Goal: Information Seeking & Learning: Learn about a topic

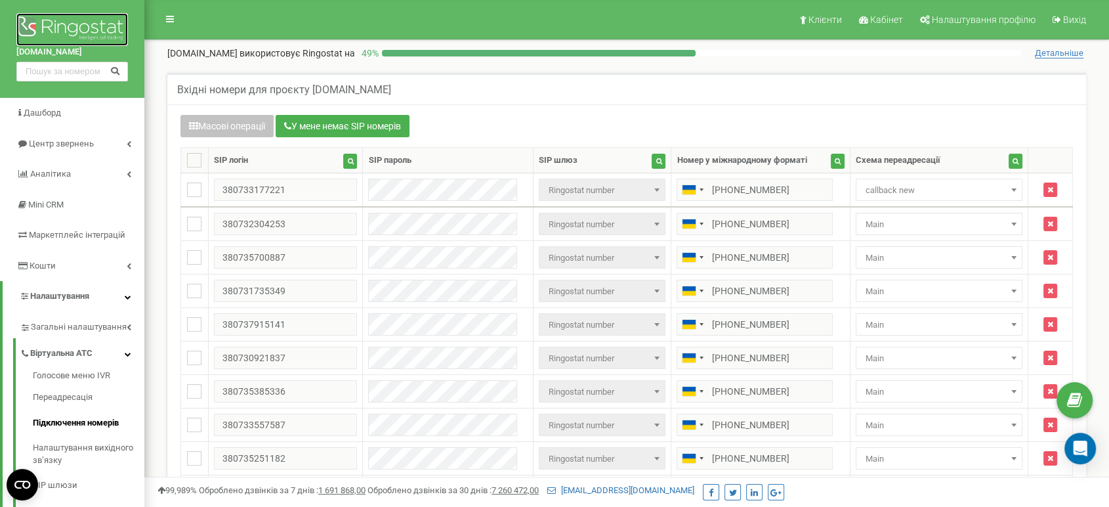
click at [47, 38] on img at bounding box center [72, 29] width 112 height 33
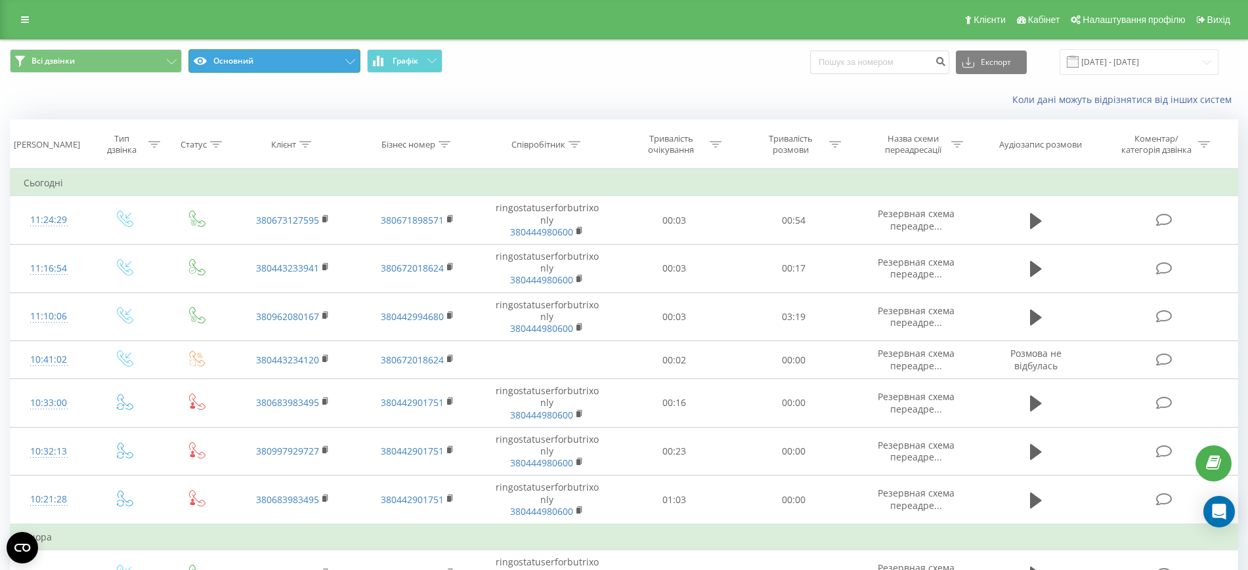
click at [330, 60] on button "Основний" at bounding box center [274, 61] width 172 height 24
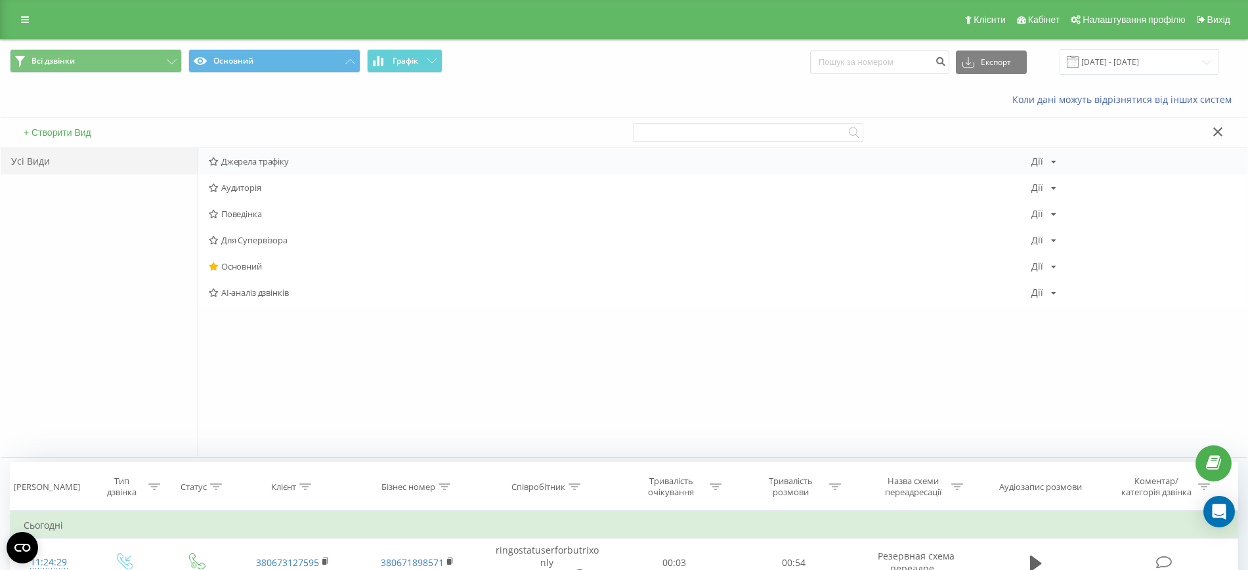
click at [262, 161] on span "Джерела трафіку" at bounding box center [620, 161] width 823 height 9
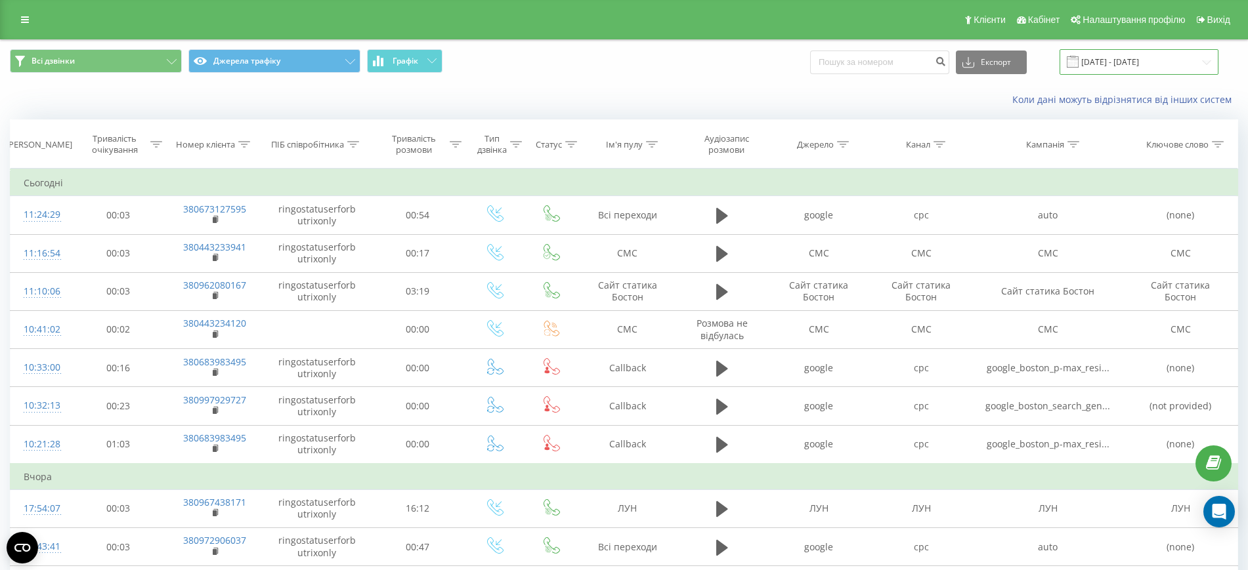
click at [1113, 64] on input "20.07.2025 - 20.08.2025" at bounding box center [1138, 62] width 159 height 26
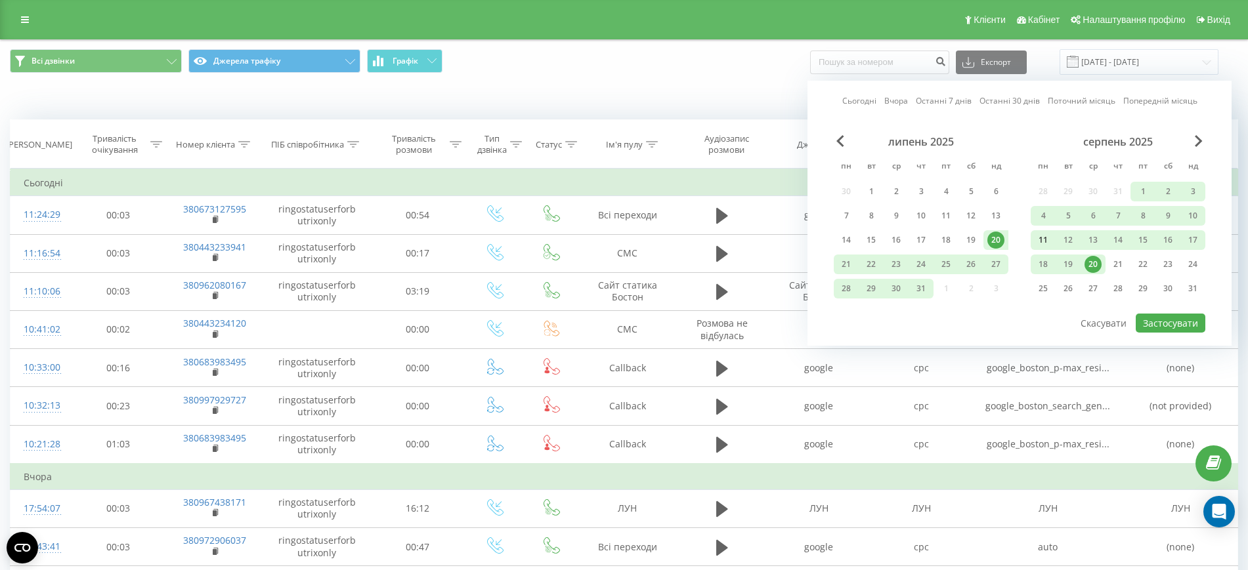
click at [1039, 246] on div "11" at bounding box center [1043, 240] width 17 height 17
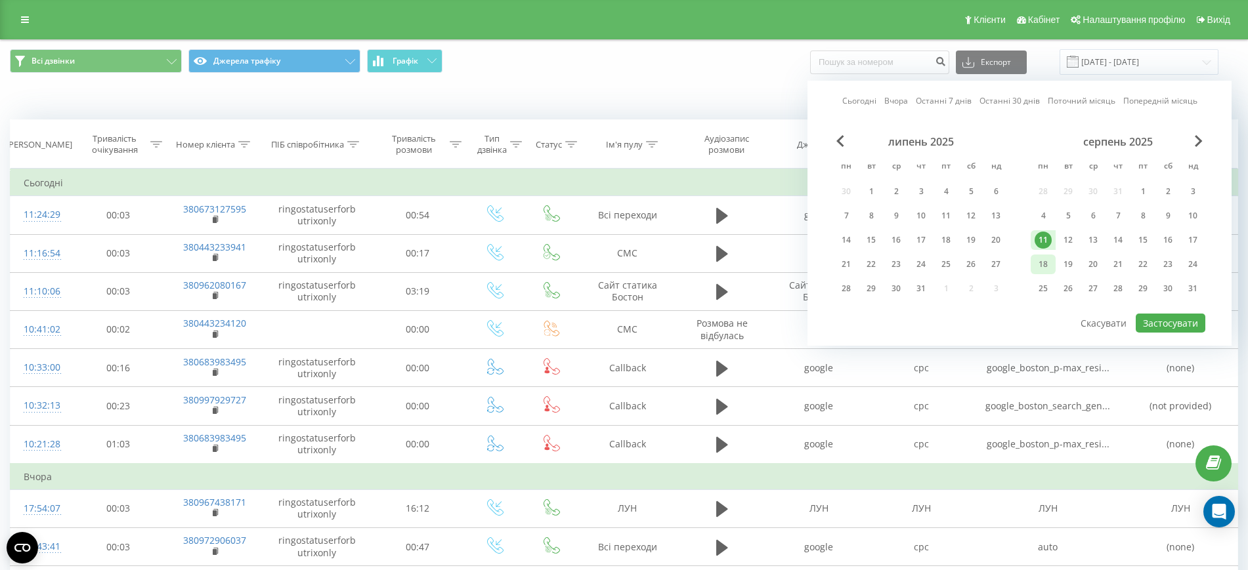
click at [1043, 261] on div "18" at bounding box center [1043, 264] width 17 height 17
click at [1149, 330] on button "Застосувати" at bounding box center [1171, 323] width 70 height 19
type input "[DATE] - [DATE]"
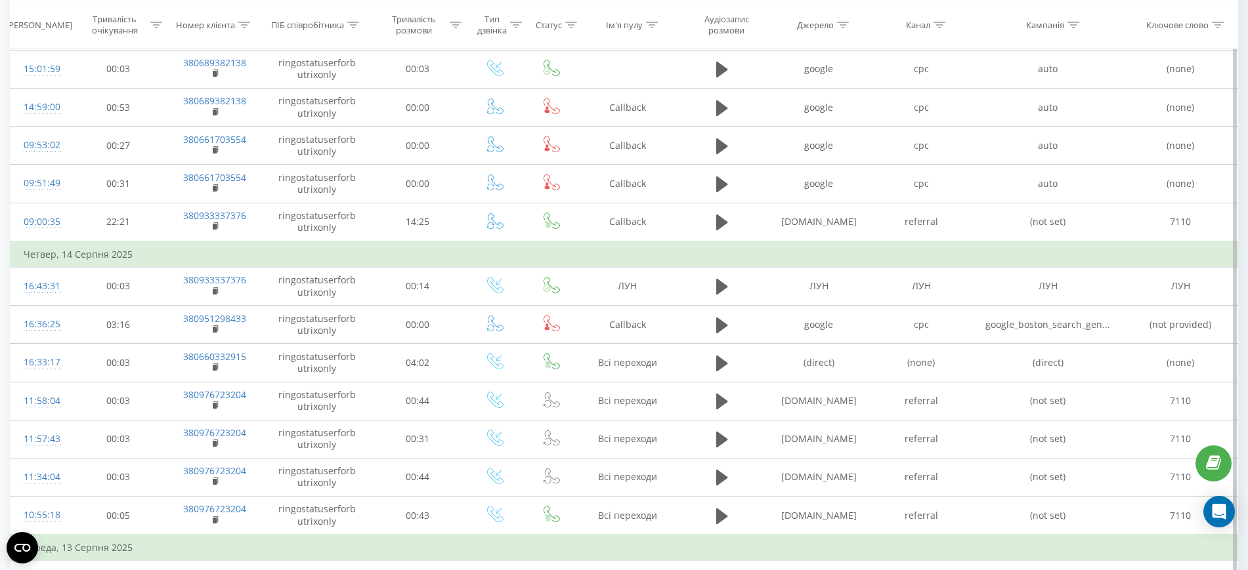
scroll to position [572, 0]
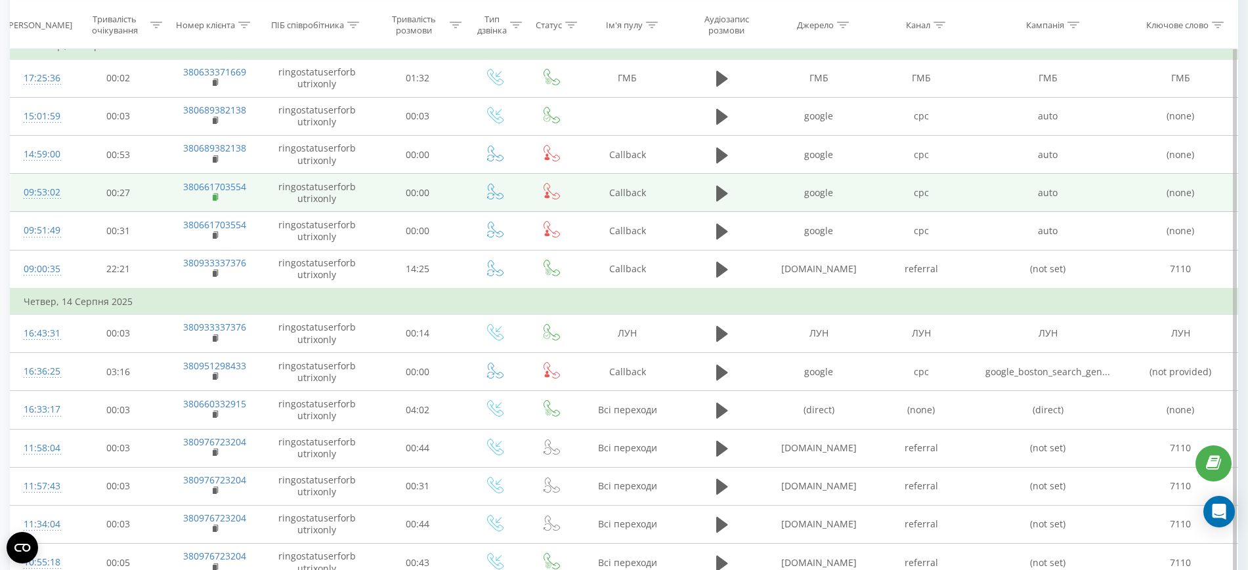
click at [215, 196] on rect at bounding box center [215, 198] width 4 height 6
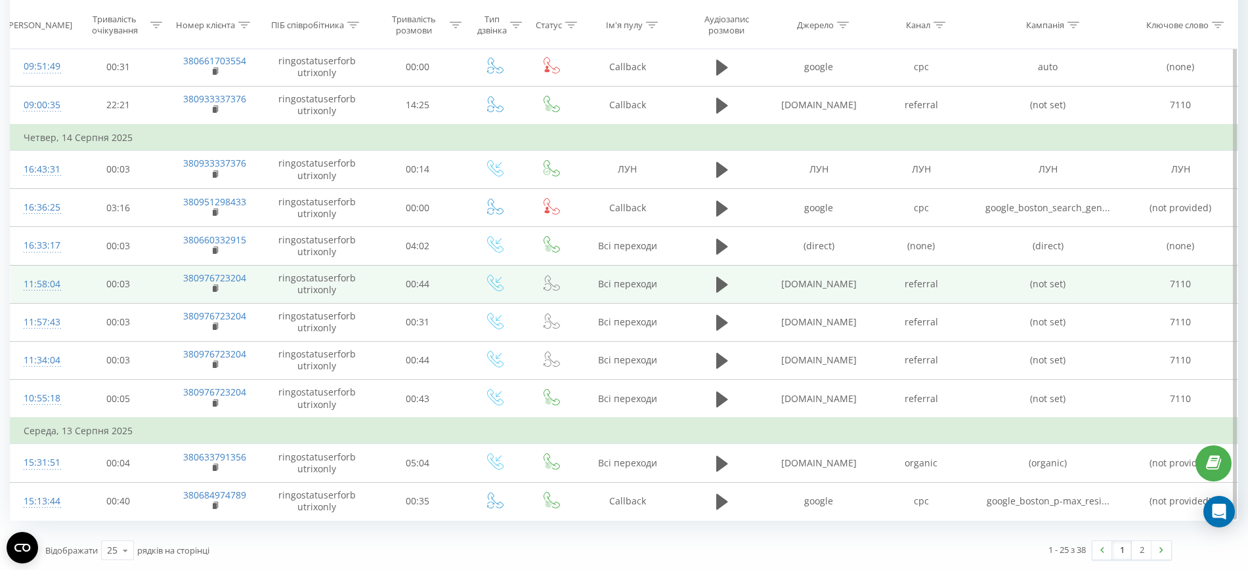
scroll to position [0, 0]
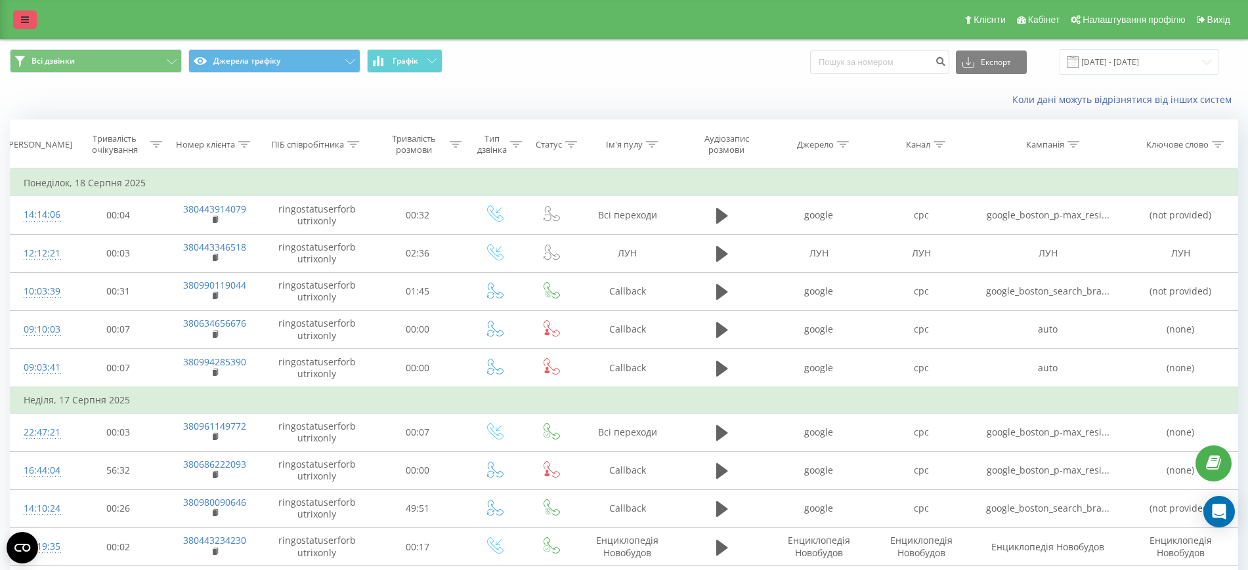
click at [14, 18] on link at bounding box center [25, 20] width 24 height 18
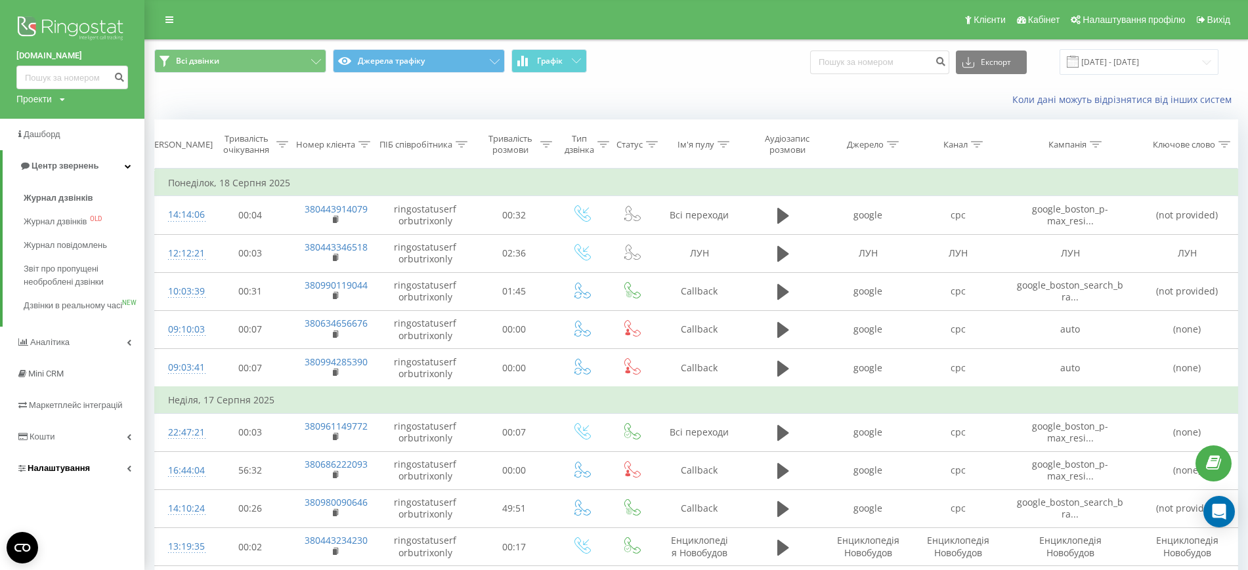
click at [56, 473] on span "Налаштування" at bounding box center [59, 468] width 62 height 10
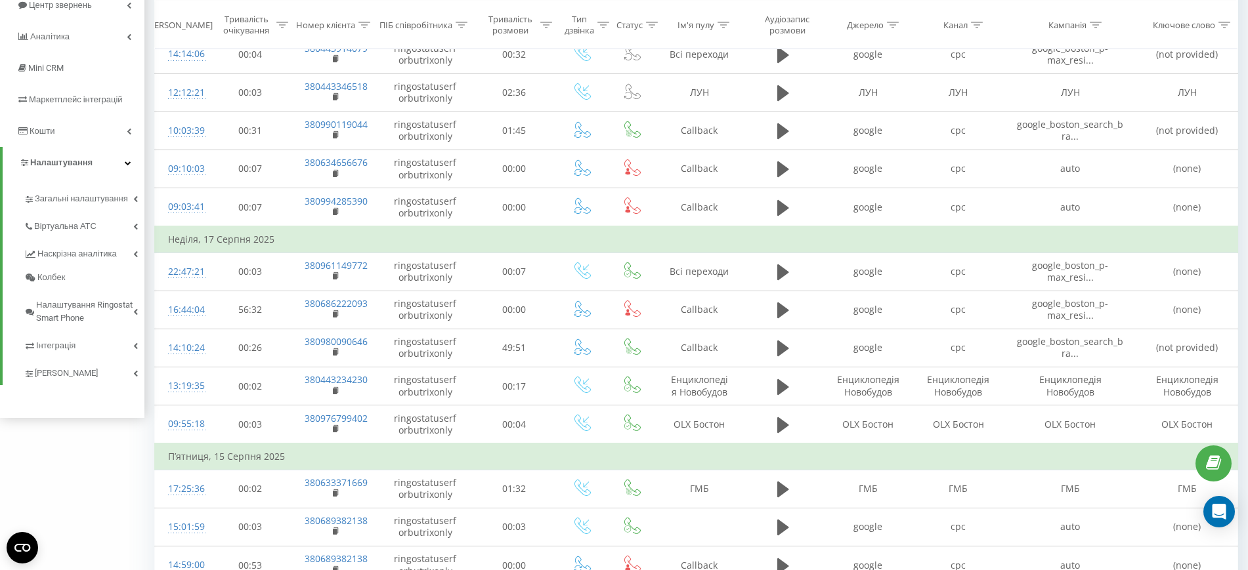
scroll to position [164, 0]
drag, startPoint x: 64, startPoint y: 336, endPoint x: 71, endPoint y: 356, distance: 20.8
click at [64, 337] on span "Інтеграція" at bounding box center [55, 342] width 39 height 13
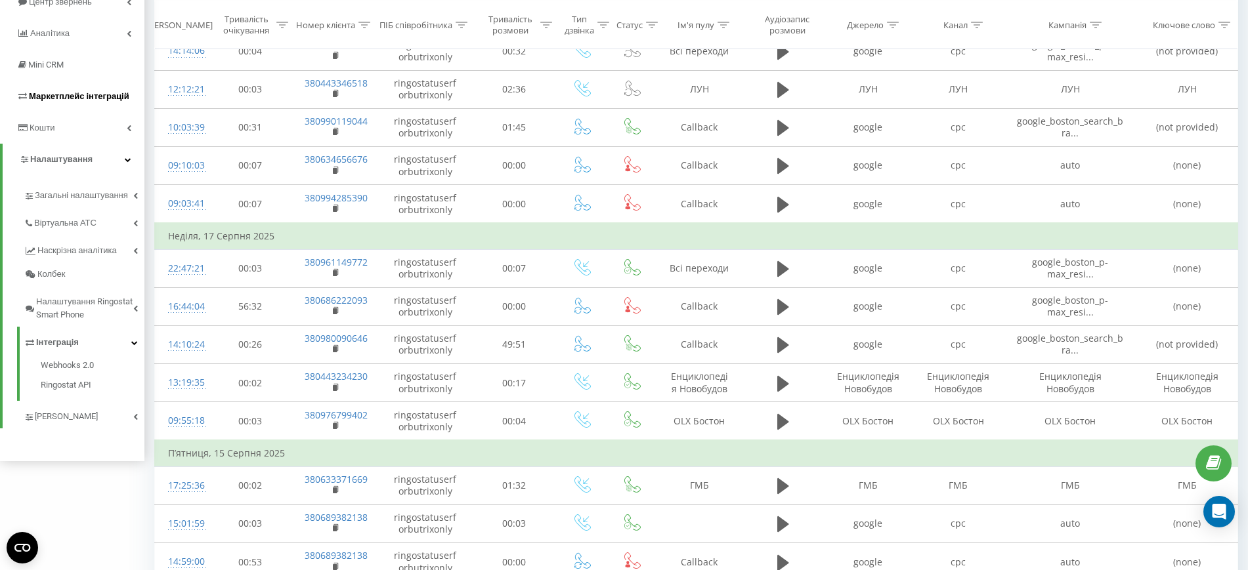
click at [91, 100] on span "Маркетплейс інтеграцій" at bounding box center [79, 96] width 100 height 10
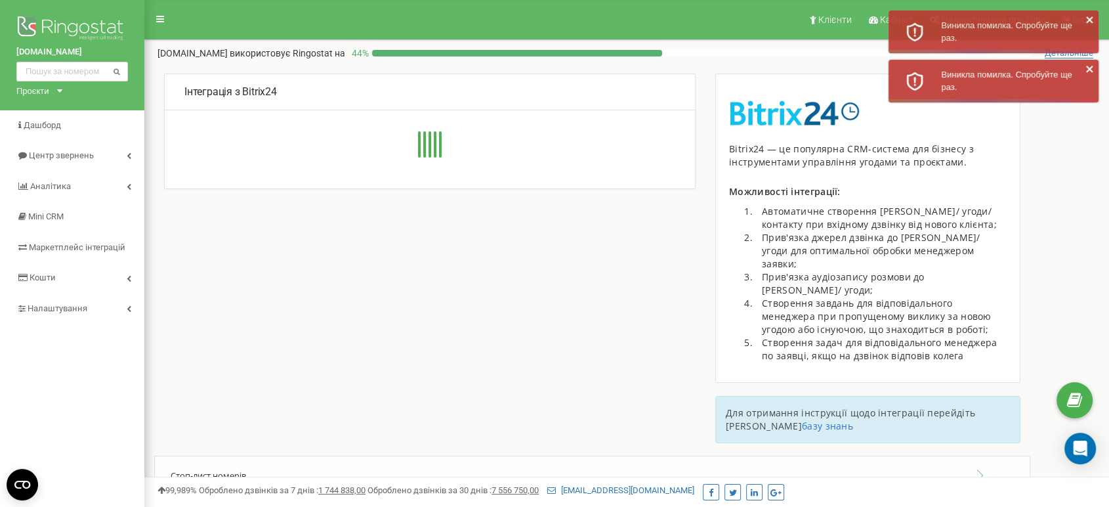
type input "https://riverside-development.bitrix24.eu"
select select "ru"
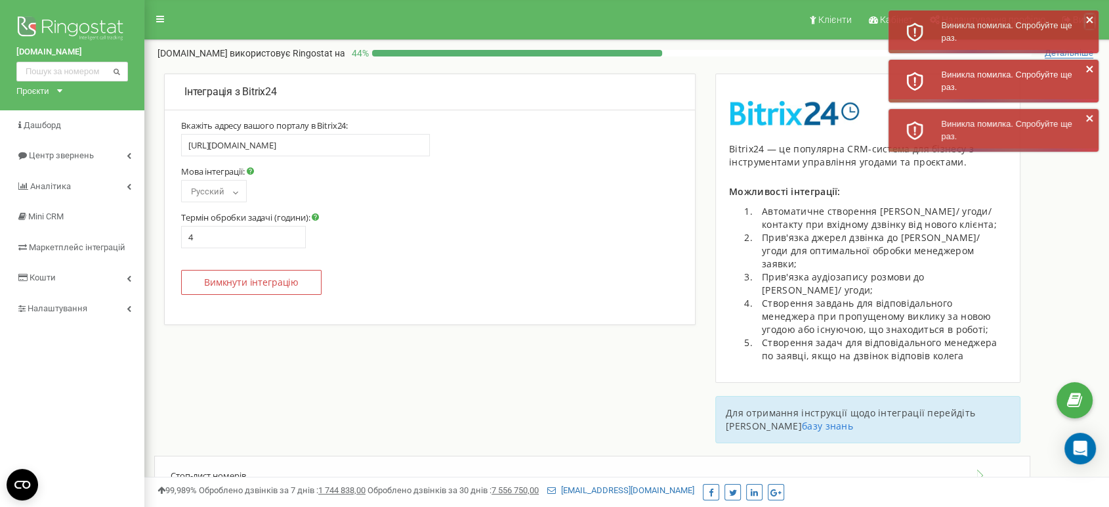
click at [1092, 18] on icon "close" at bounding box center [1089, 19] width 7 height 7
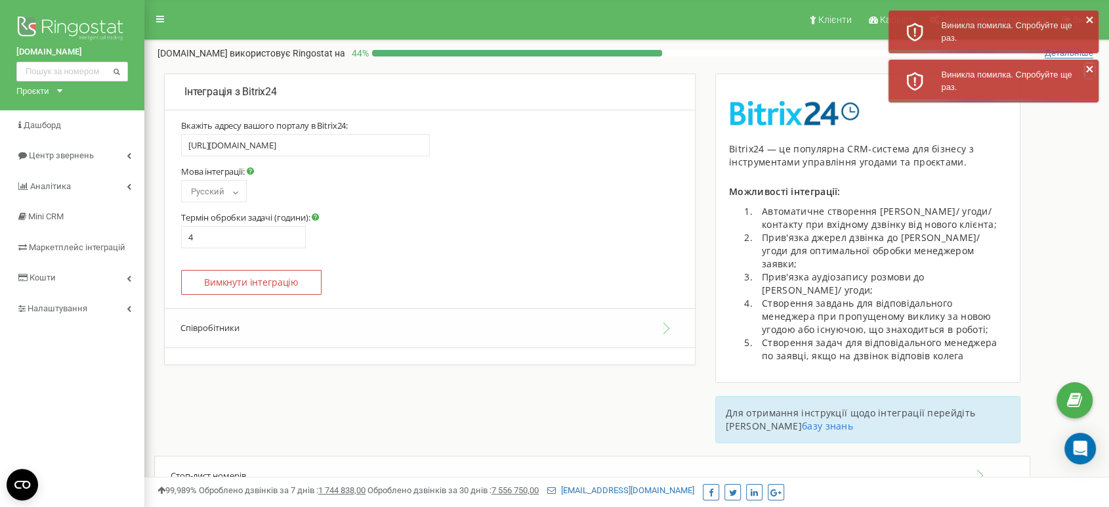
click at [1088, 71] on icon "close" at bounding box center [1089, 69] width 7 height 7
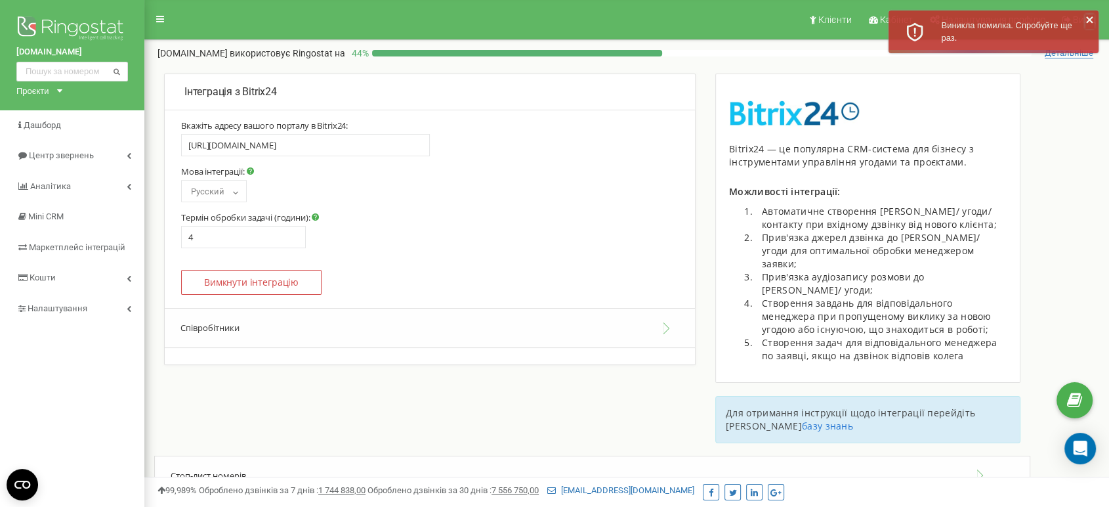
click at [1087, 22] on icon "close" at bounding box center [1089, 19] width 7 height 7
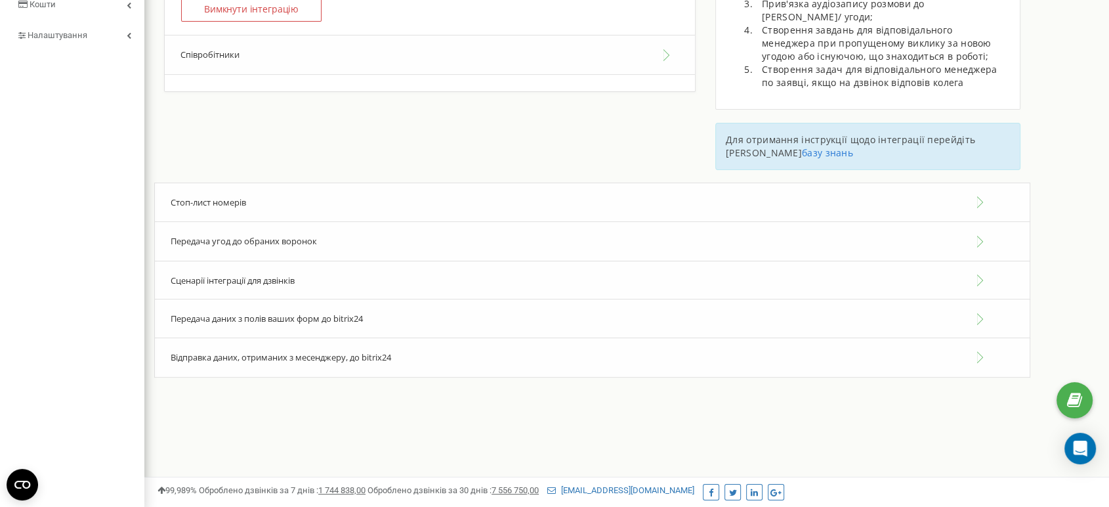
scroll to position [280, 0]
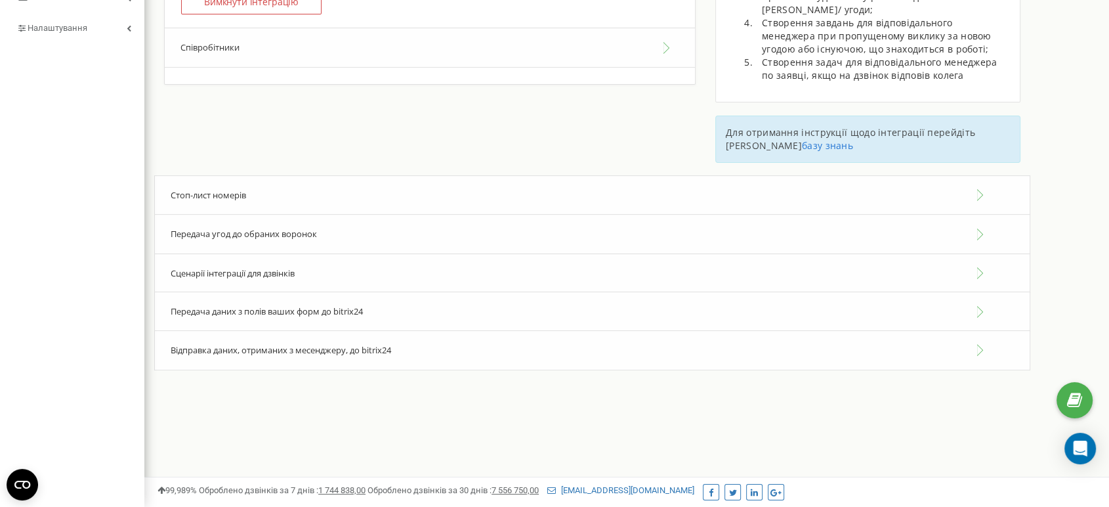
click at [221, 267] on span "Сценарії інтеграції для дзвінків" at bounding box center [233, 273] width 124 height 12
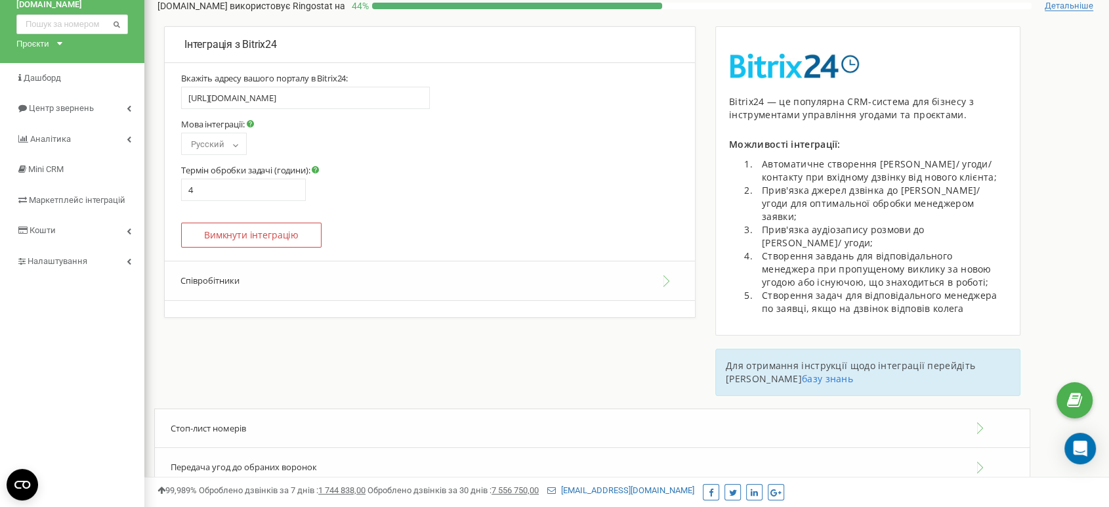
scroll to position [0, 0]
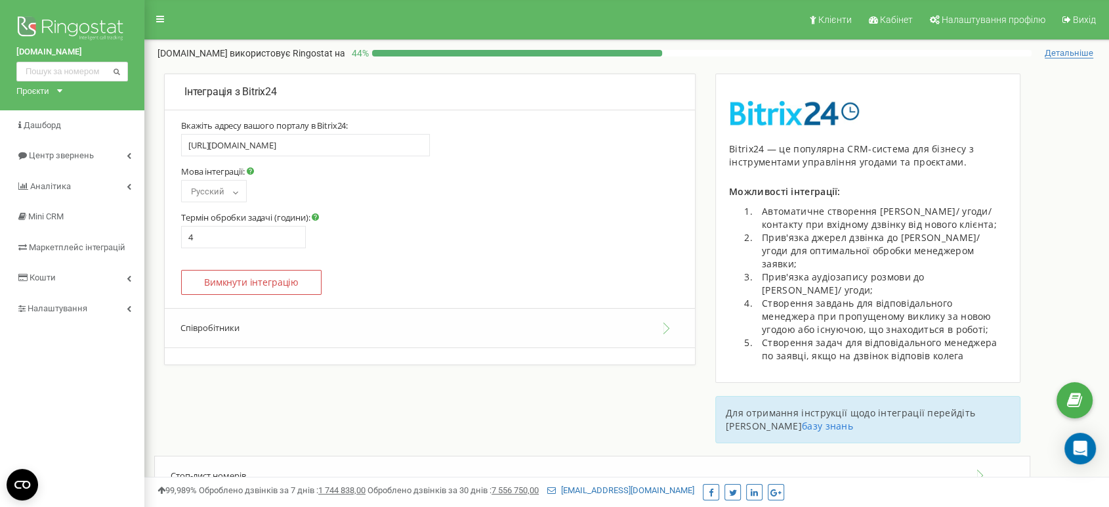
click at [211, 324] on button "Співробітники" at bounding box center [430, 328] width 530 height 40
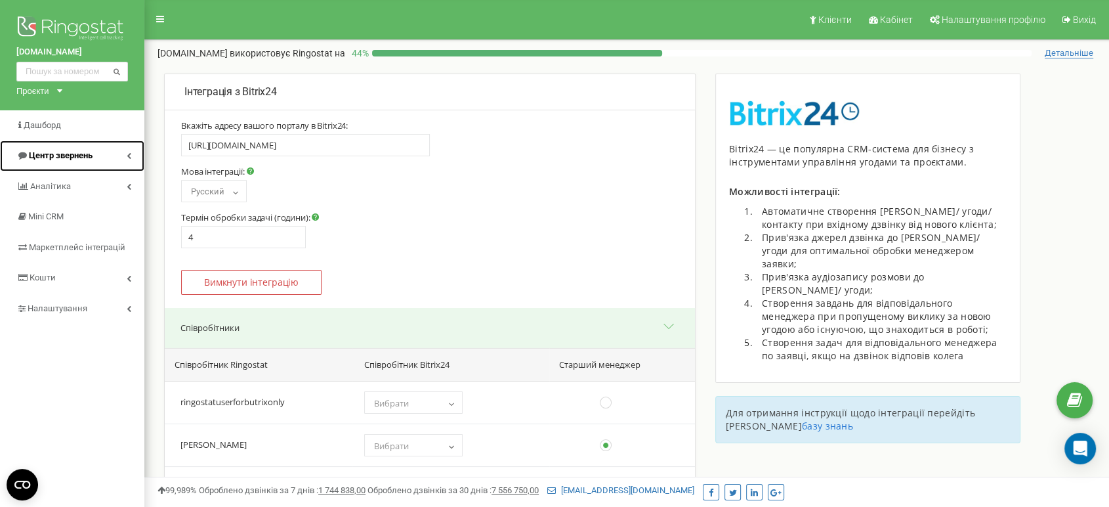
click at [51, 146] on link "Центр звернень" at bounding box center [72, 155] width 144 height 31
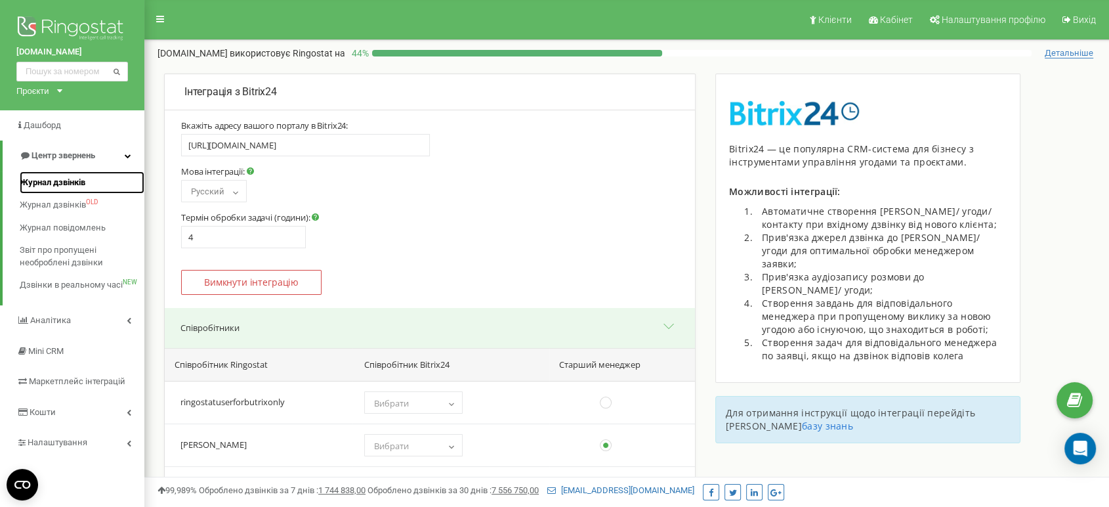
click at [63, 179] on span "Журнал дзвінків" at bounding box center [53, 183] width 66 height 12
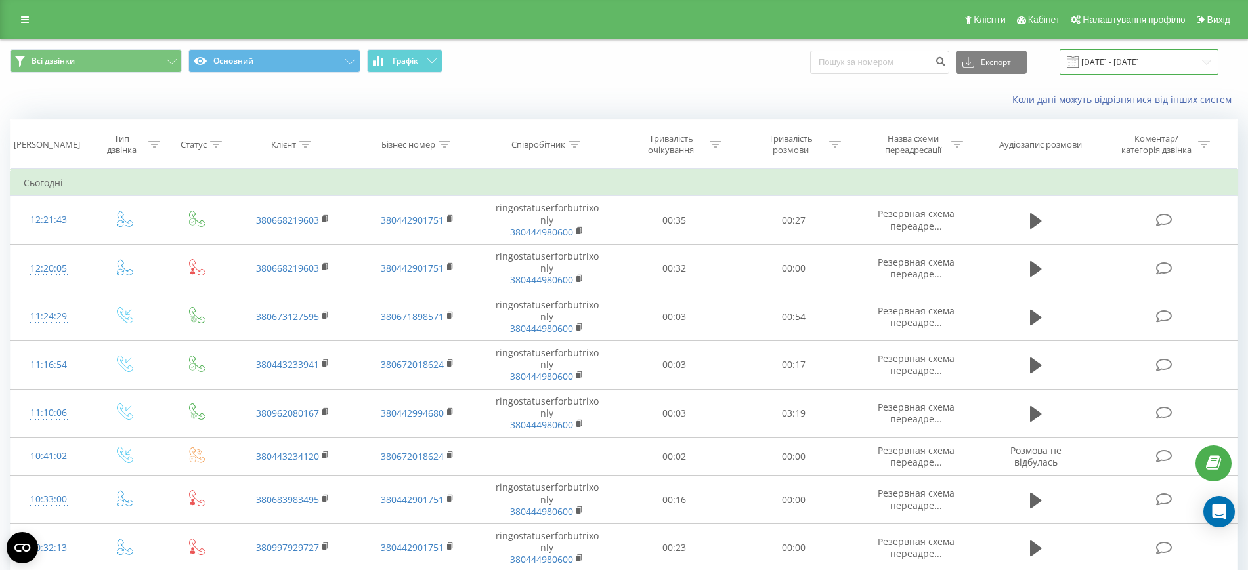
click at [1134, 64] on input "20.07.2025 - 20.08.2025" at bounding box center [1138, 62] width 159 height 26
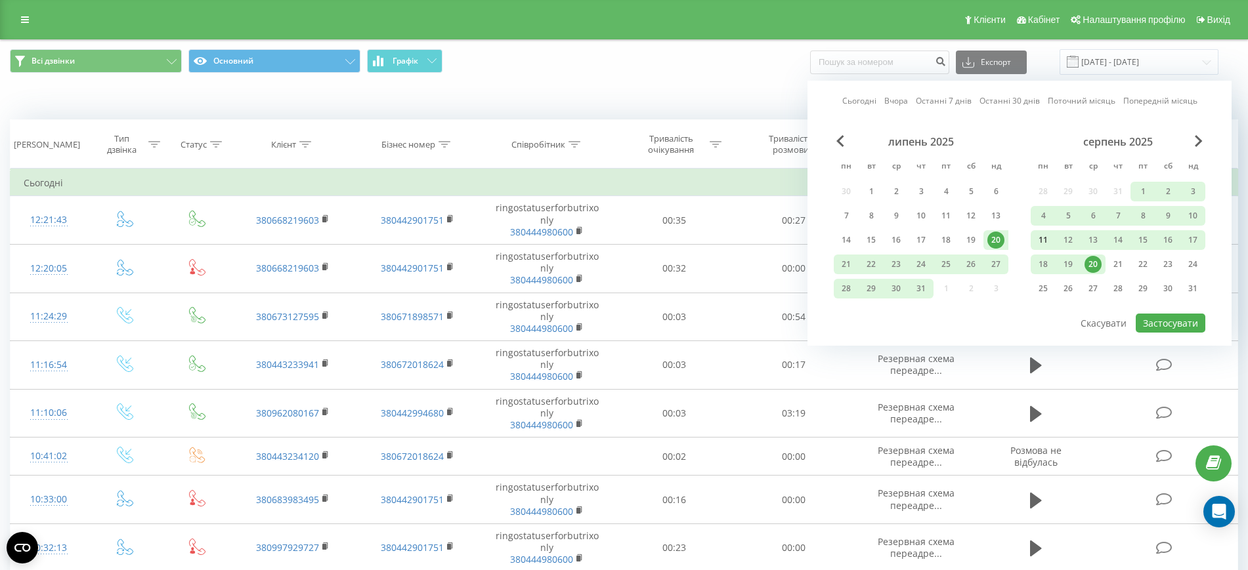
click at [1044, 241] on div "11" at bounding box center [1043, 240] width 17 height 17
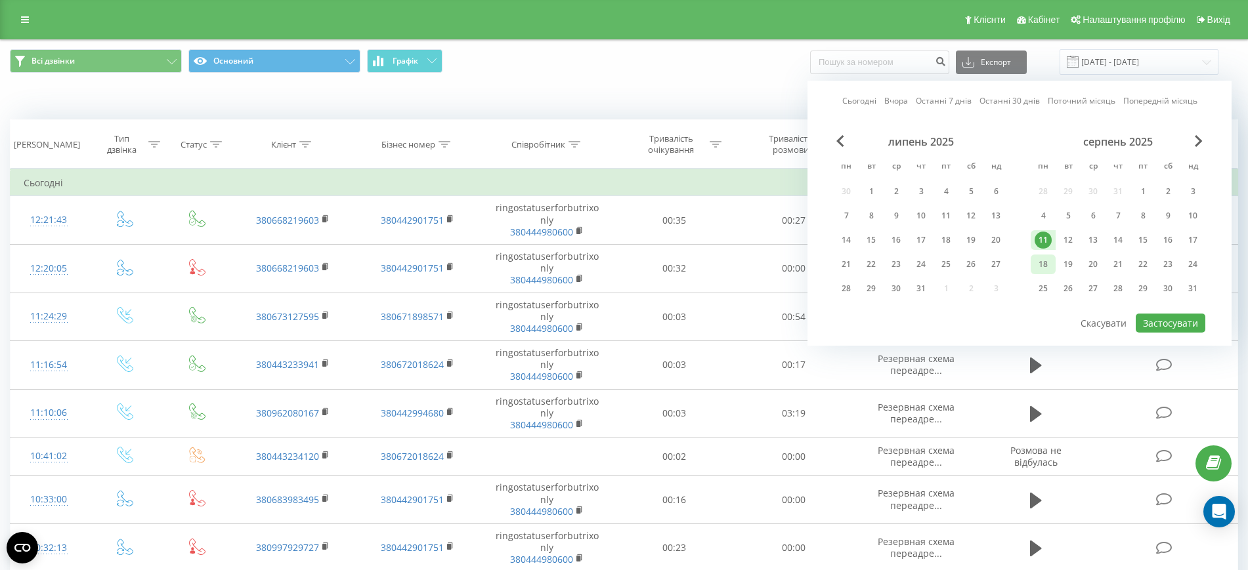
click at [1052, 265] on div "18" at bounding box center [1043, 265] width 25 height 20
click at [1162, 325] on button "Застосувати" at bounding box center [1171, 323] width 70 height 19
type input "[DATE] - [DATE]"
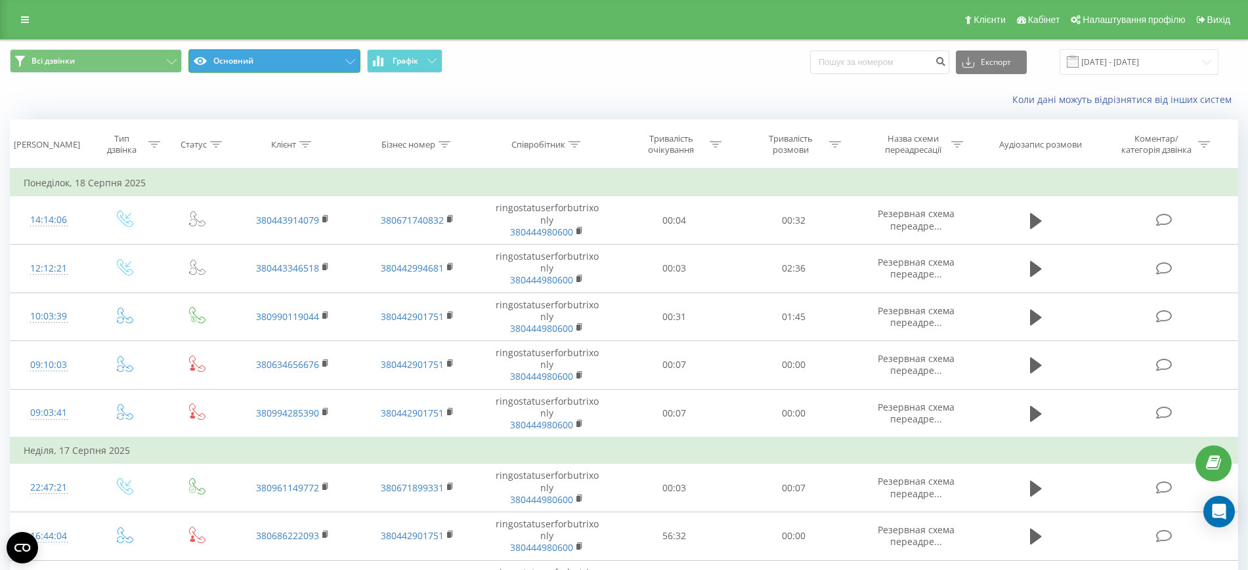
click at [293, 64] on button "Основний" at bounding box center [274, 61] width 172 height 24
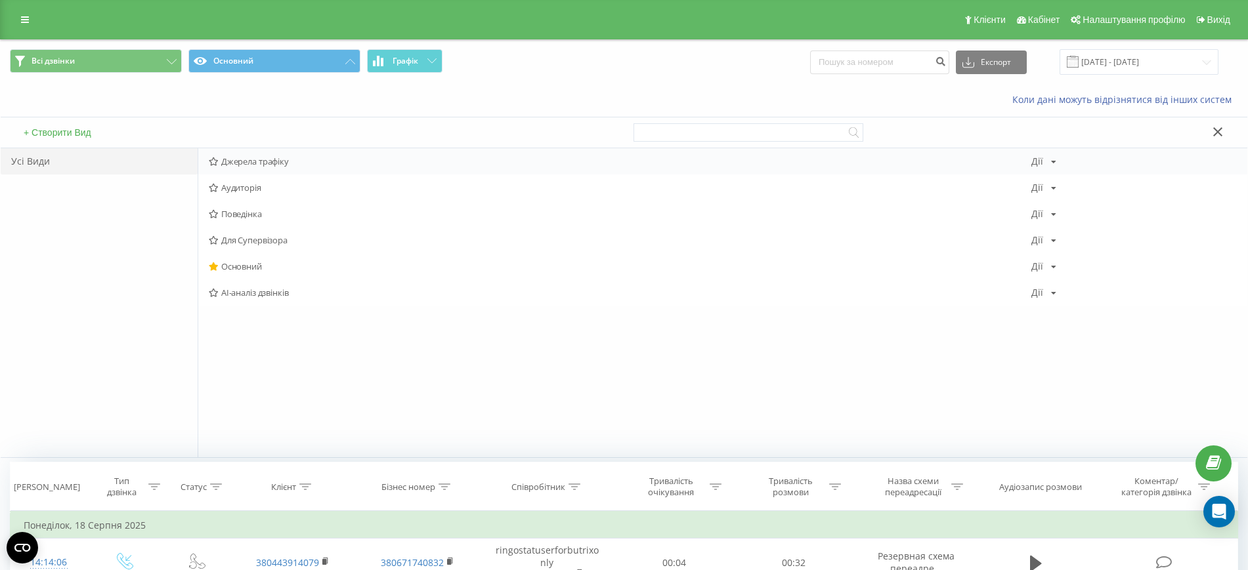
click at [277, 170] on div "Джерела трафіку Дії Редагувати Копіювати Видалити За замовчуванням Поділитися" at bounding box center [722, 161] width 1049 height 26
click at [272, 161] on span "Джерела трафіку" at bounding box center [620, 161] width 823 height 9
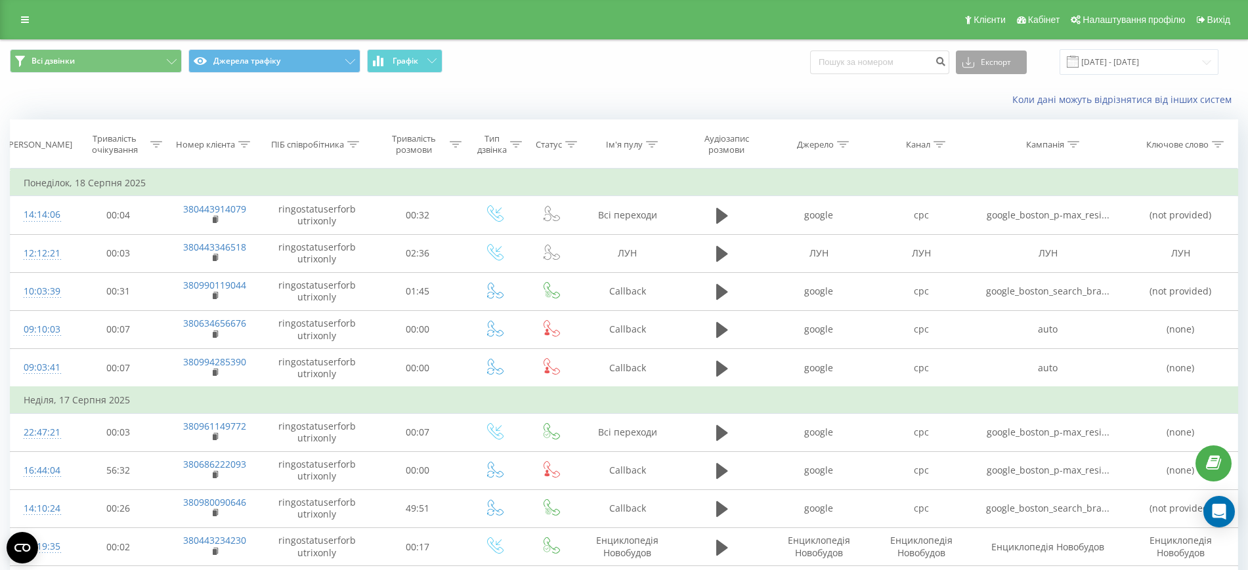
click at [1017, 59] on button "Експорт" at bounding box center [991, 63] width 71 height 24
drag, startPoint x: 998, startPoint y: 126, endPoint x: 992, endPoint y: 156, distance: 30.1
click at [998, 127] on div ".xlsx" at bounding box center [991, 134] width 70 height 24
click at [25, 26] on link at bounding box center [25, 20] width 24 height 18
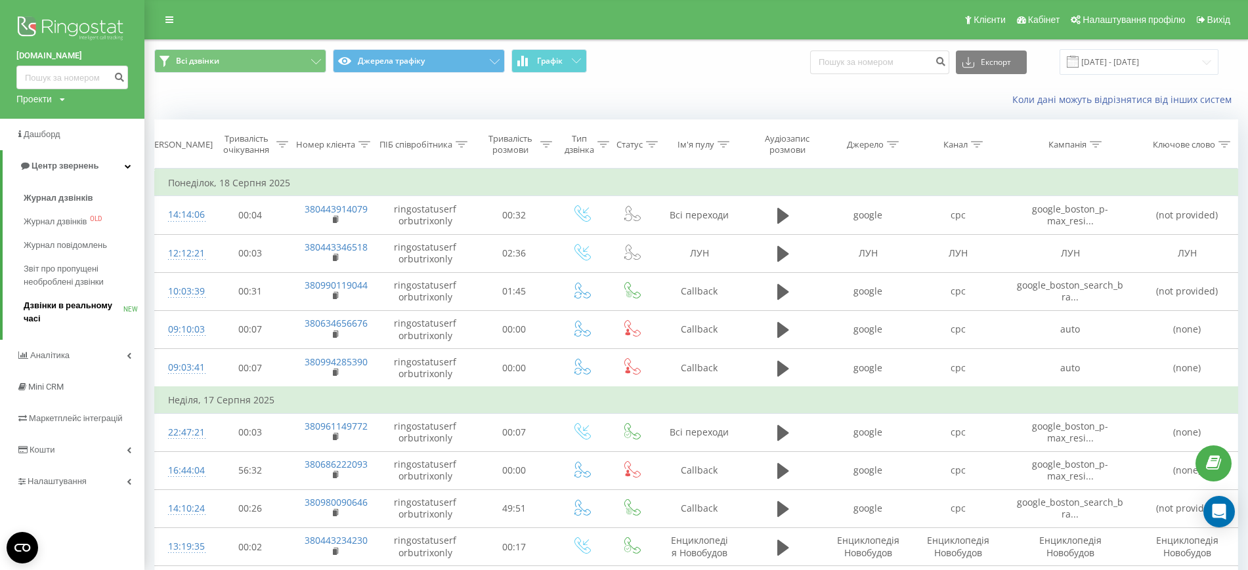
scroll to position [82, 0]
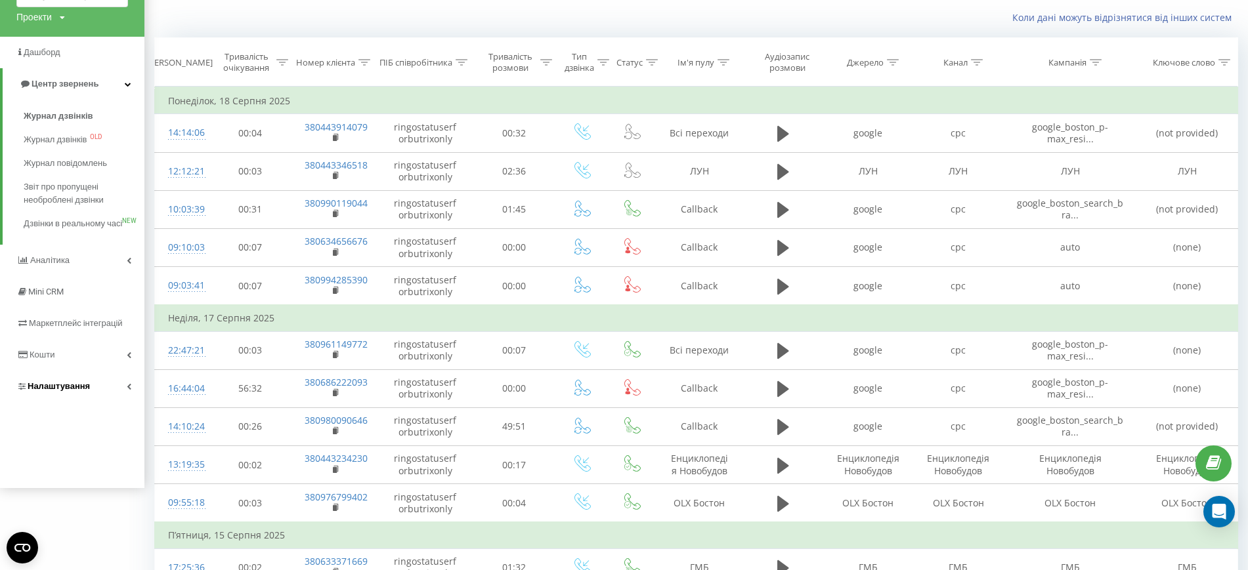
click at [58, 391] on span "Налаштування" at bounding box center [59, 386] width 62 height 10
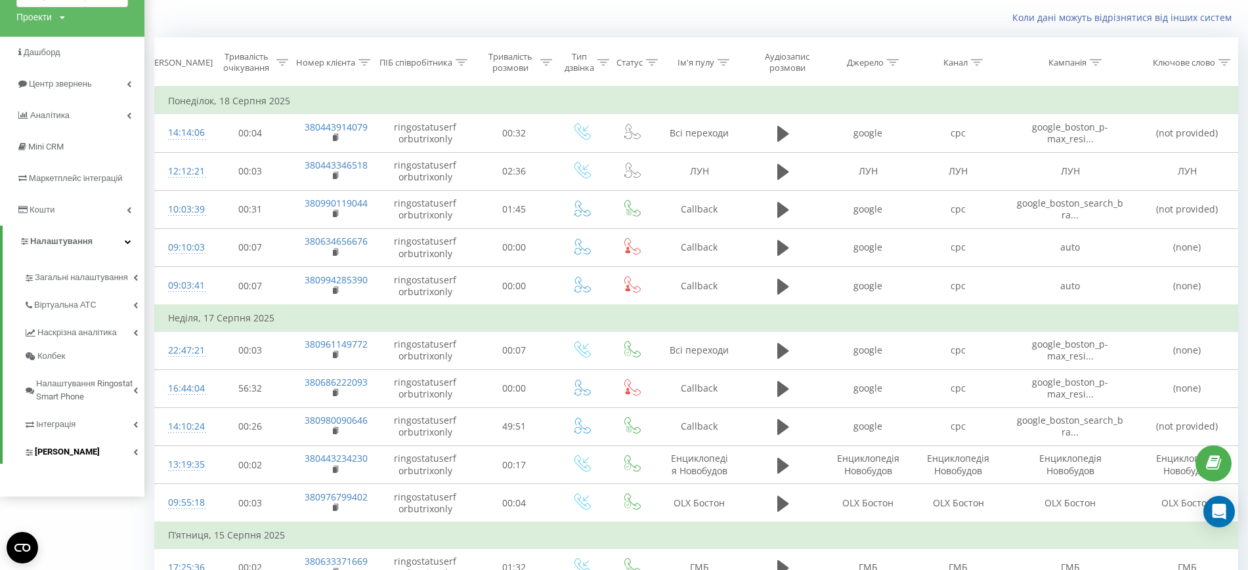
click at [60, 460] on link "Коллтрекінг" at bounding box center [84, 451] width 121 height 28
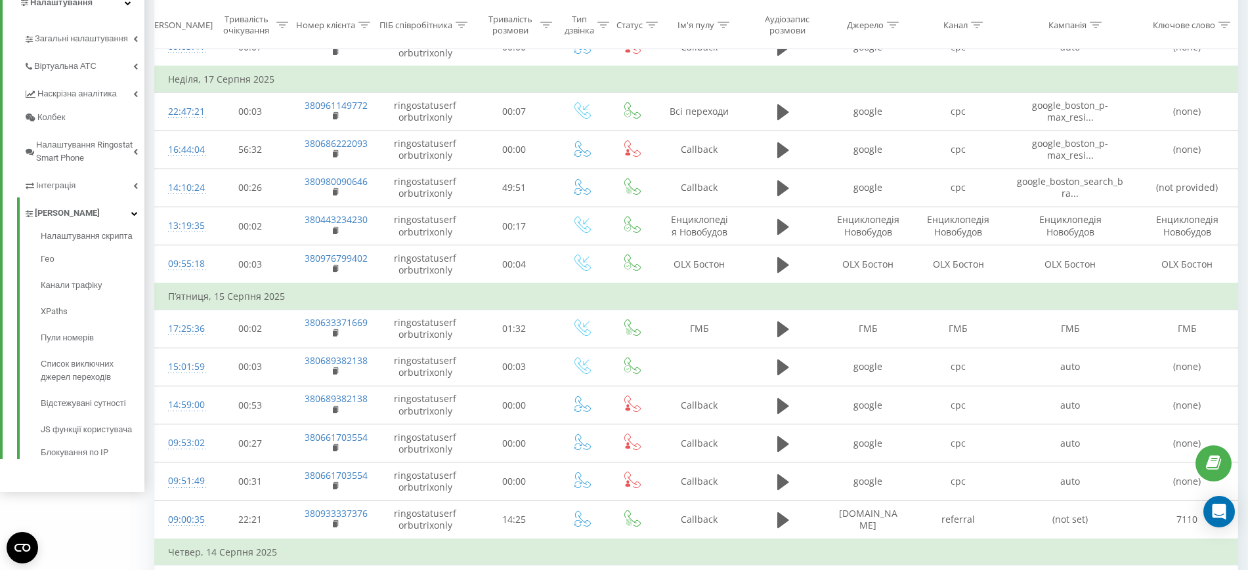
scroll to position [328, 0]
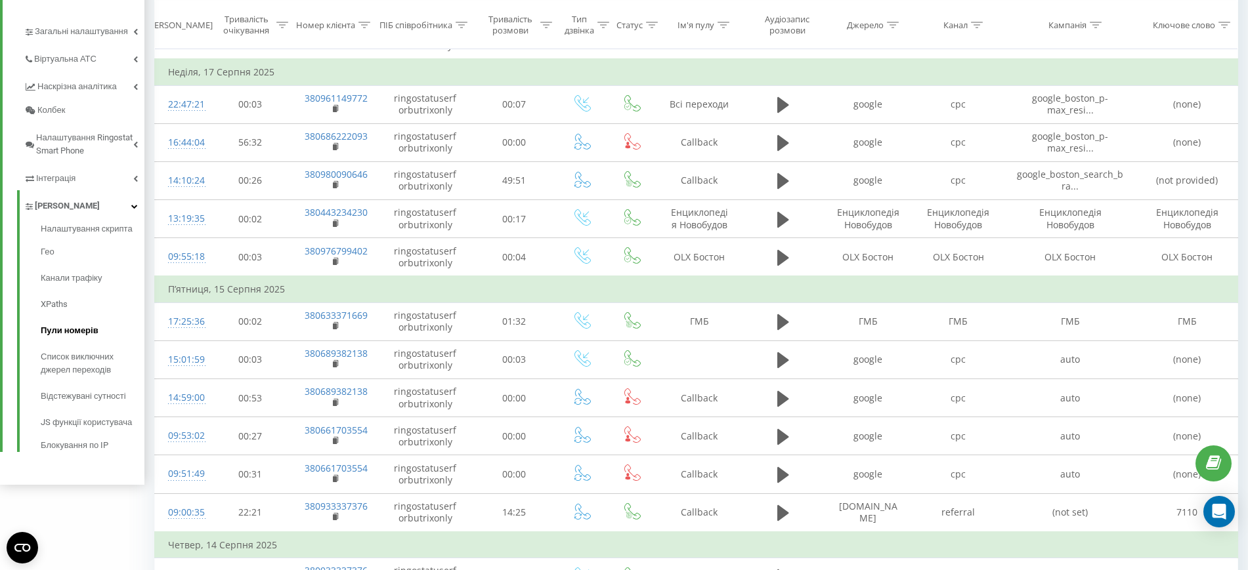
click at [75, 326] on span "Пули номерів" at bounding box center [70, 330] width 58 height 13
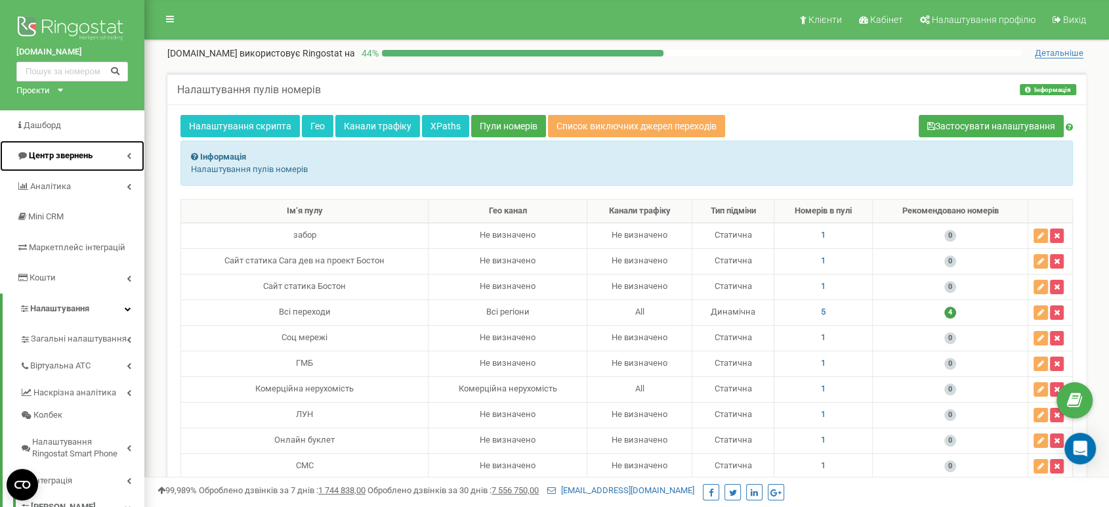
click at [65, 161] on link "Центр звернень" at bounding box center [72, 155] width 144 height 31
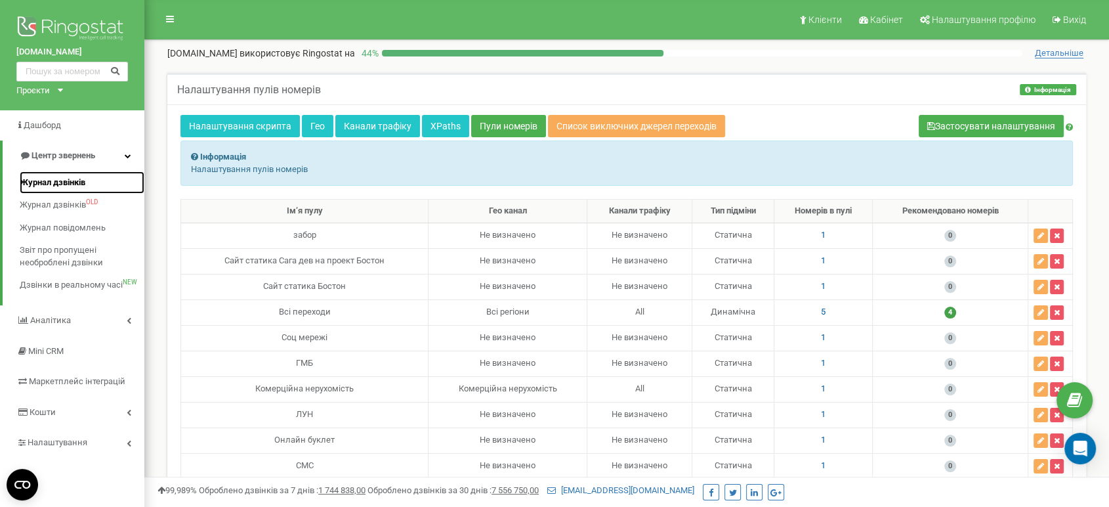
click at [66, 177] on span "Журнал дзвінків" at bounding box center [53, 183] width 66 height 12
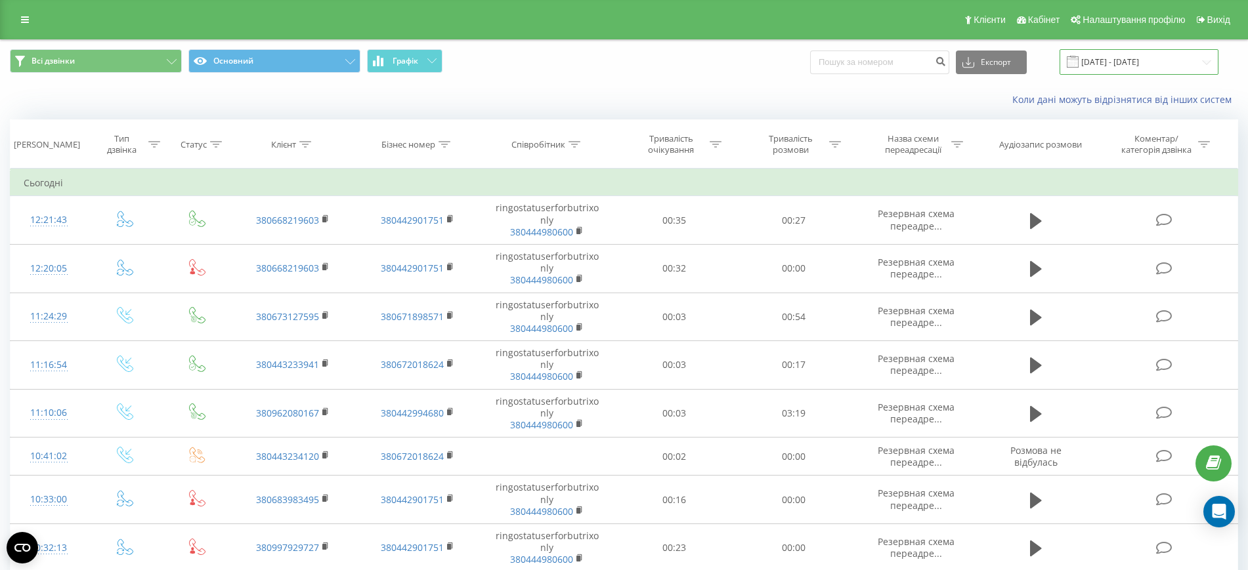
click at [1170, 60] on input "[DATE] - [DATE]" at bounding box center [1138, 62] width 159 height 26
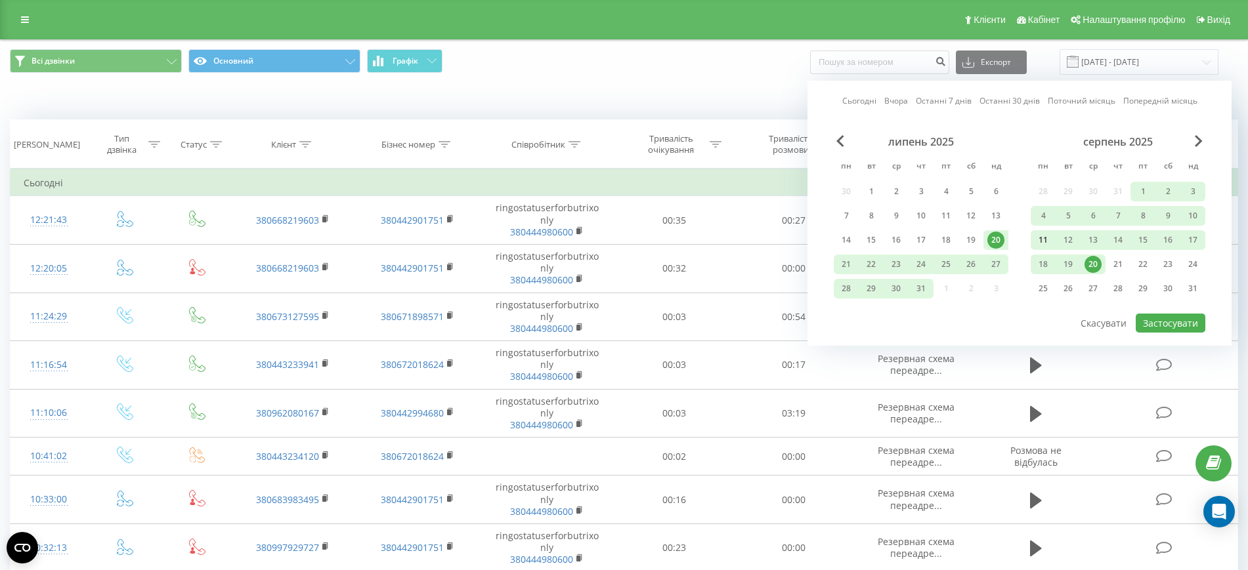
click at [1044, 240] on div "11" at bounding box center [1043, 240] width 17 height 17
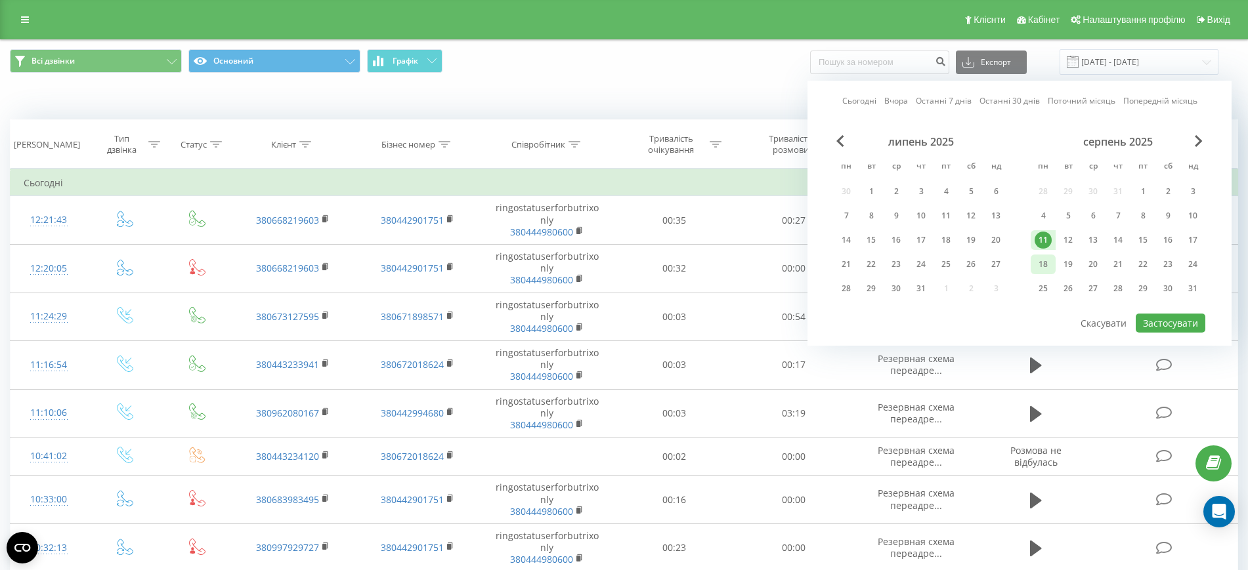
click at [1050, 267] on div "18" at bounding box center [1043, 264] width 17 height 17
click at [1145, 316] on button "Застосувати" at bounding box center [1171, 323] width 70 height 19
type input "[DATE] - [DATE]"
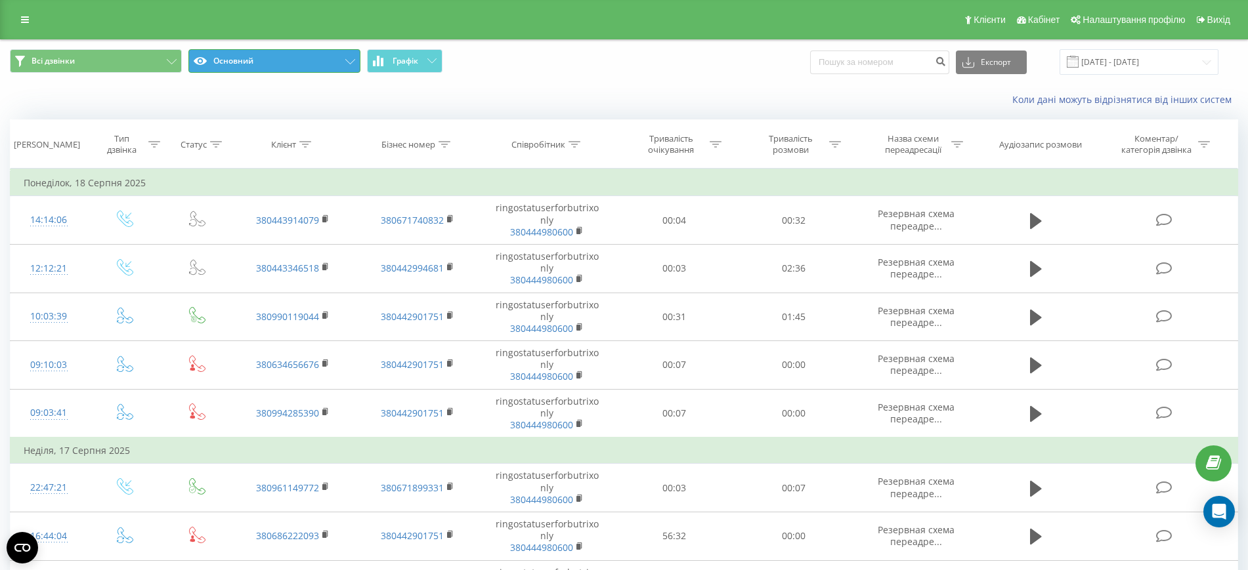
click at [306, 64] on button "Основний" at bounding box center [274, 61] width 172 height 24
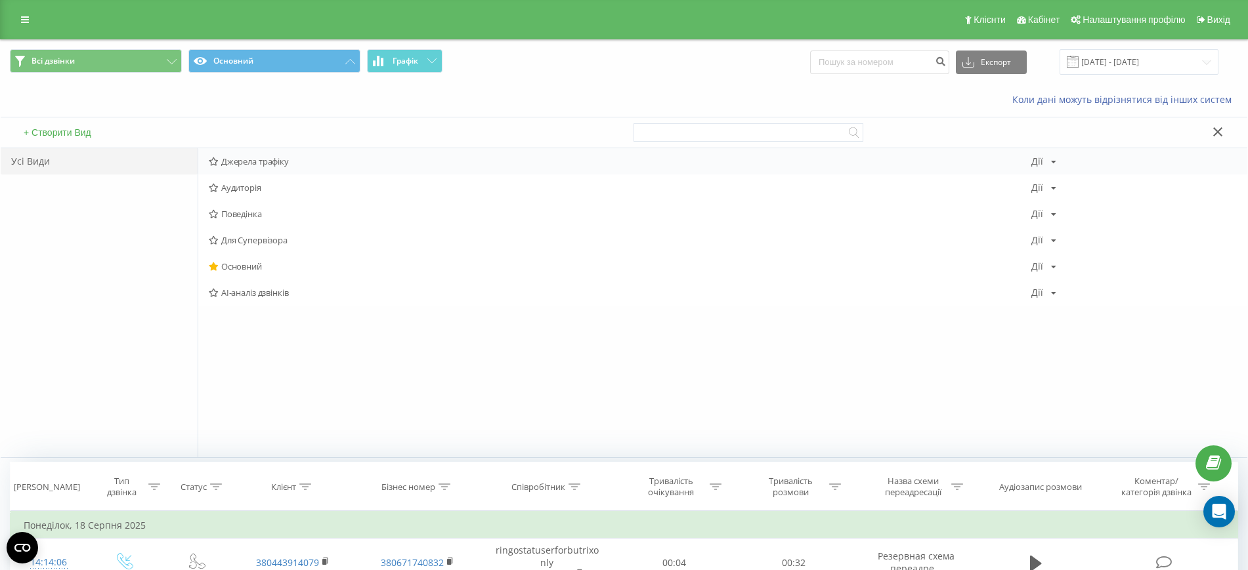
click at [278, 163] on span "Джерела трафіку" at bounding box center [620, 161] width 823 height 9
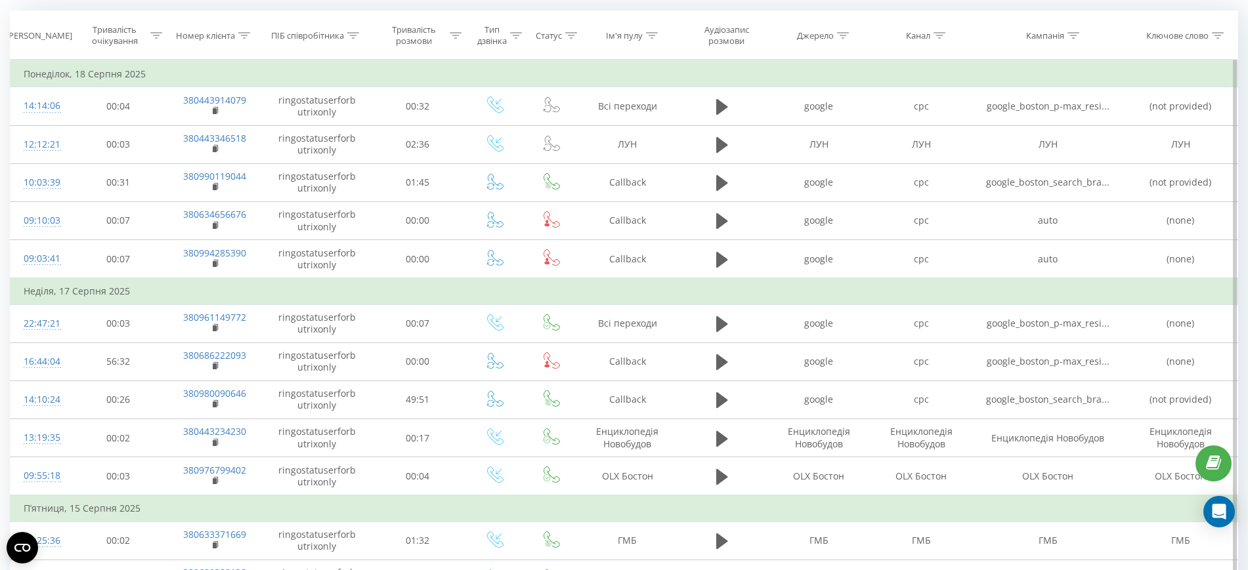
scroll to position [328, 0]
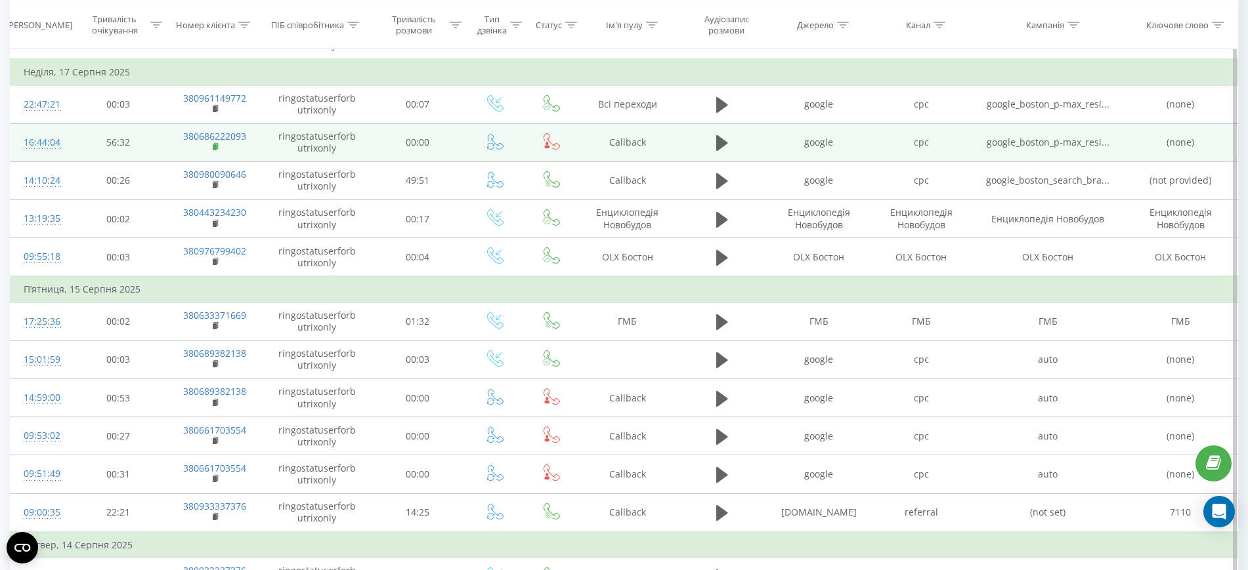
click at [218, 146] on icon at bounding box center [216, 146] width 5 height 6
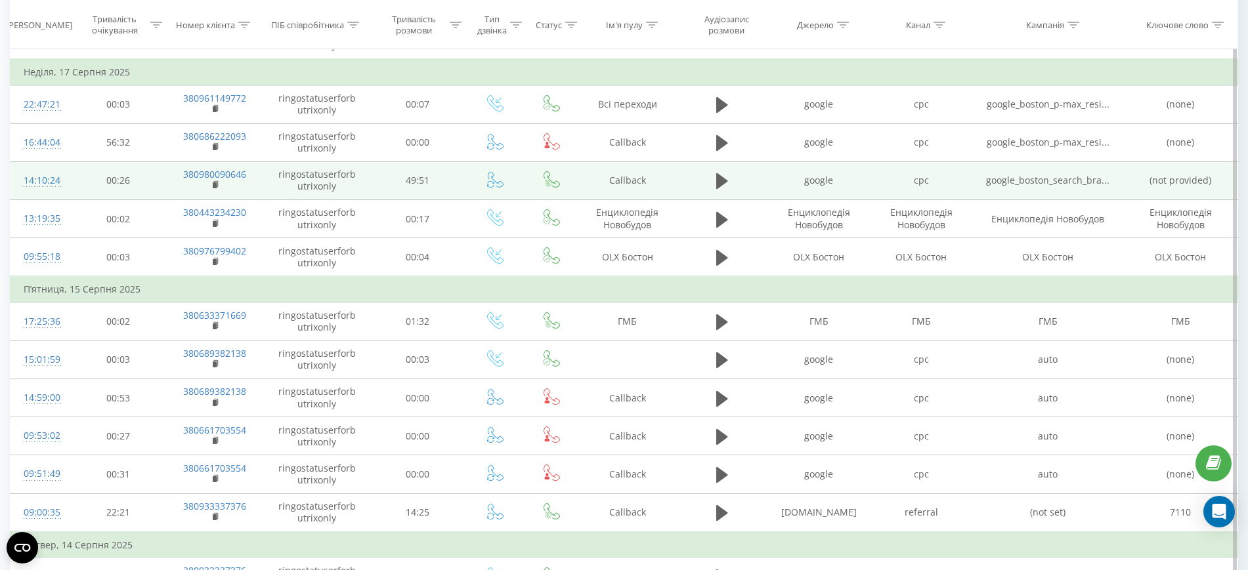
scroll to position [0, 0]
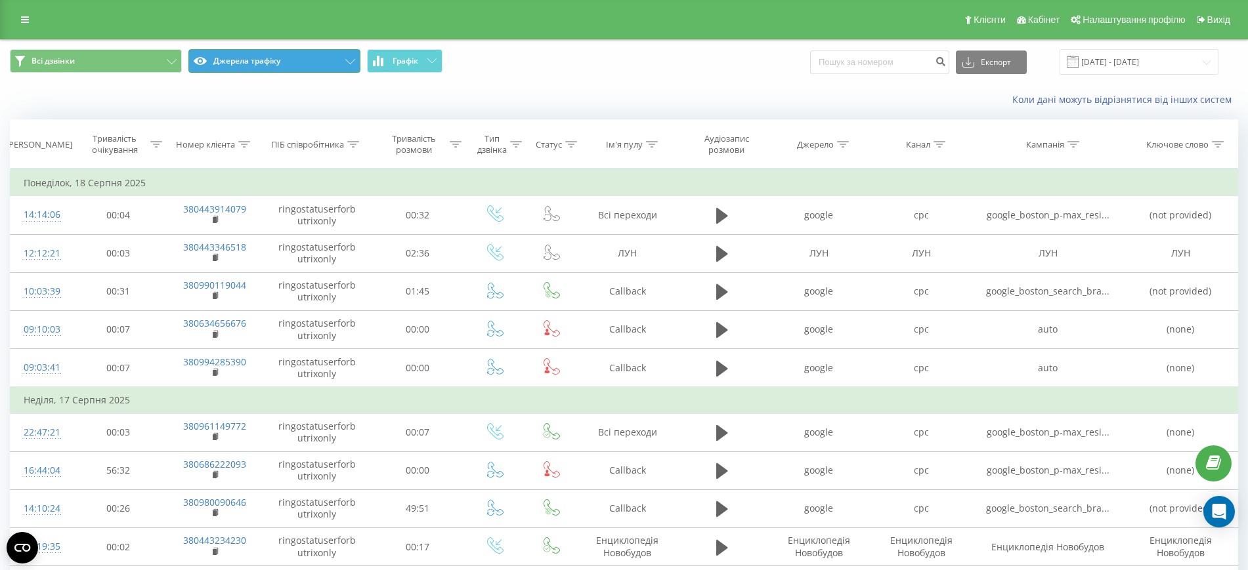
click at [342, 60] on button "Джерела трафіку" at bounding box center [274, 61] width 172 height 24
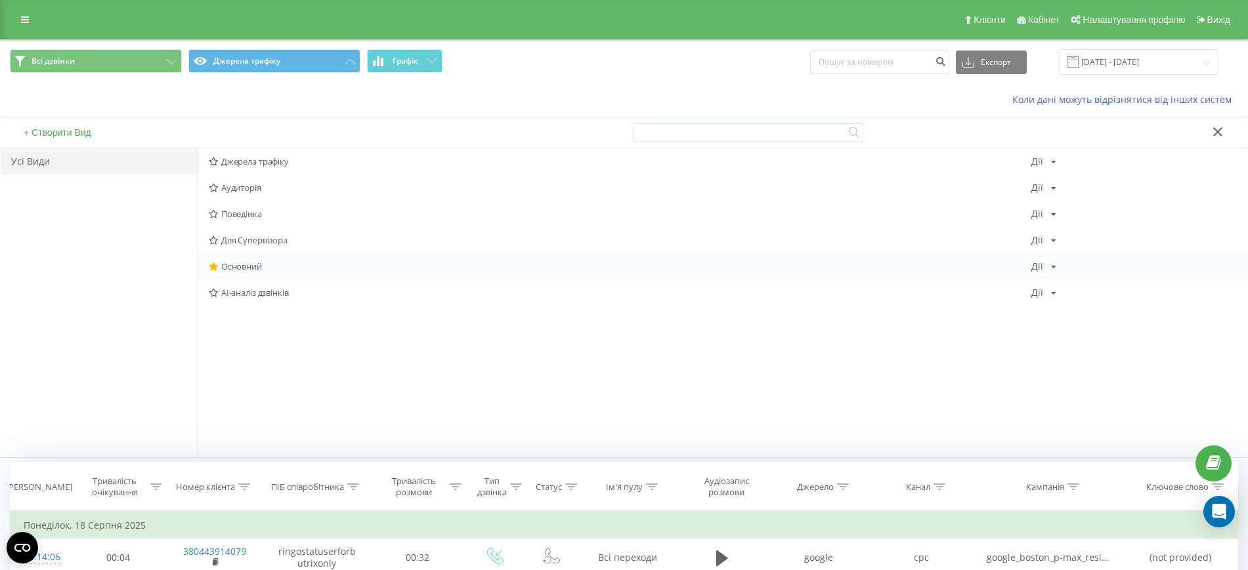
click at [244, 273] on div "Основний Дії Редагувати Копіювати Видалити За замовчуванням Поділитися" at bounding box center [722, 266] width 1049 height 26
click at [251, 265] on span "Основний" at bounding box center [620, 266] width 823 height 9
